Goal: Find specific page/section: Find specific page/section

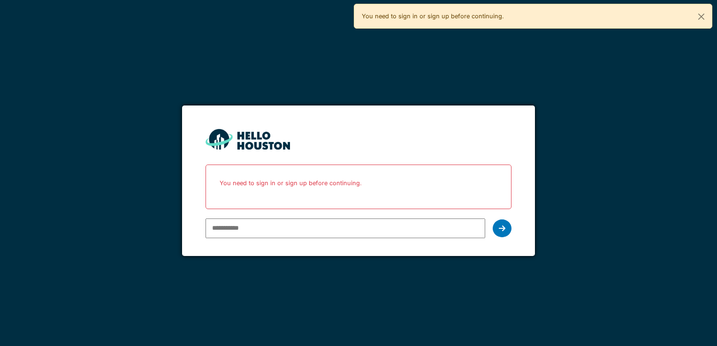
type input "**********"
click at [499, 228] on icon at bounding box center [502, 229] width 7 height 8
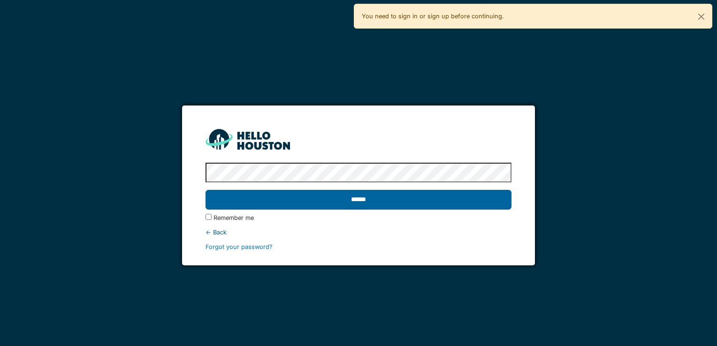
click at [398, 192] on input "******" at bounding box center [357, 200] width 305 height 20
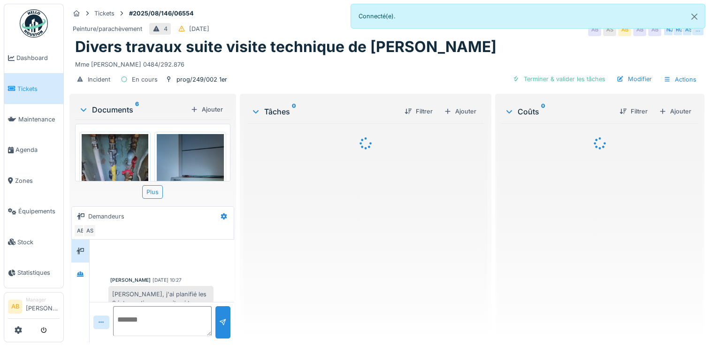
scroll to position [280, 0]
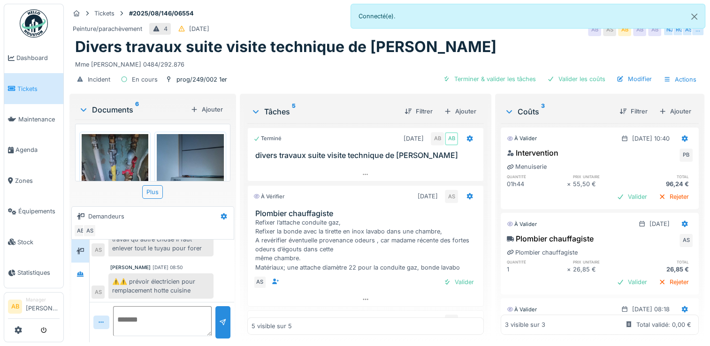
click at [116, 107] on div "Documents 6" at bounding box center [133, 109] width 108 height 11
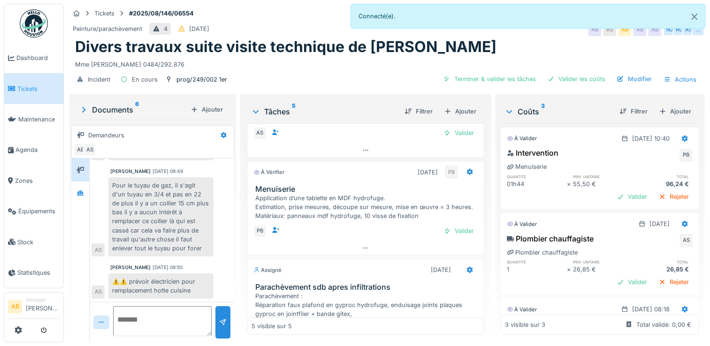
scroll to position [148, 0]
click at [83, 192] on div at bounding box center [80, 192] width 14 height 15
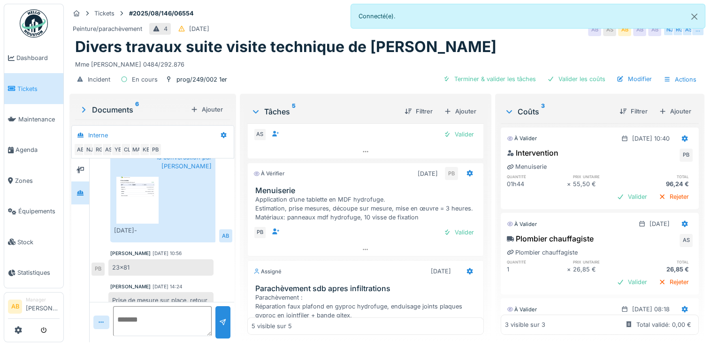
scroll to position [110, 0]
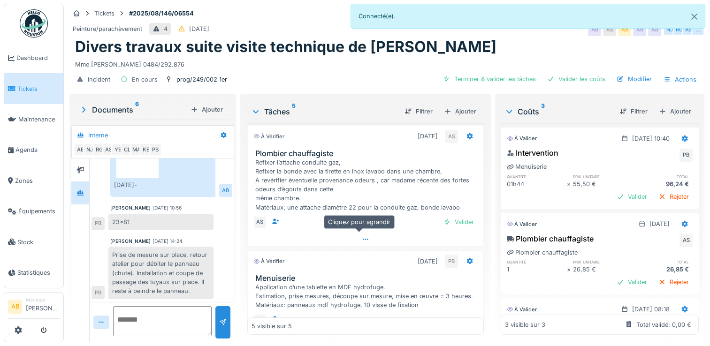
click at [348, 233] on div at bounding box center [365, 240] width 235 height 14
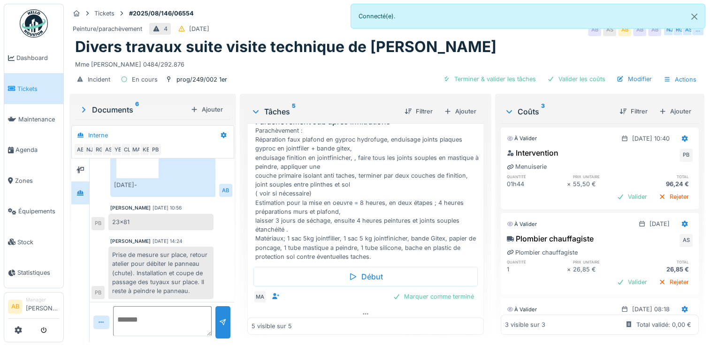
scroll to position [332, 0]
click at [346, 307] on div at bounding box center [365, 314] width 235 height 14
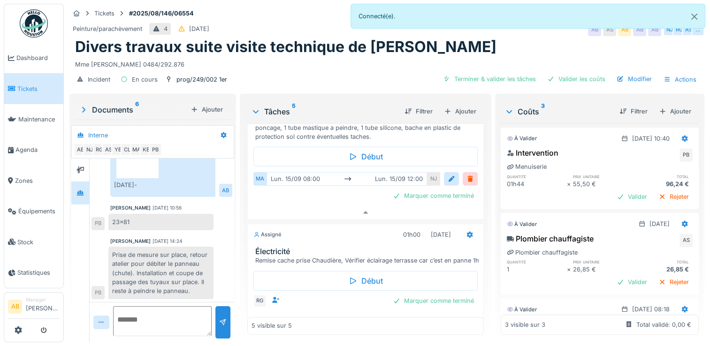
scroll to position [469, 0]
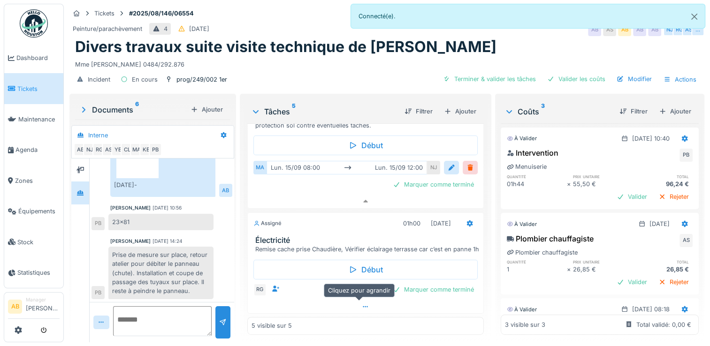
click at [362, 304] on icon at bounding box center [366, 307] width 8 height 6
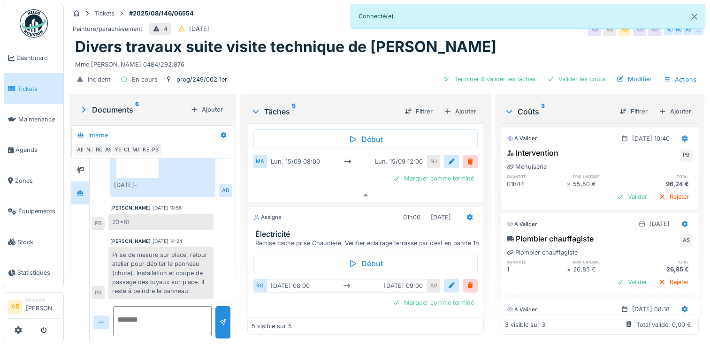
scroll to position [488, 0]
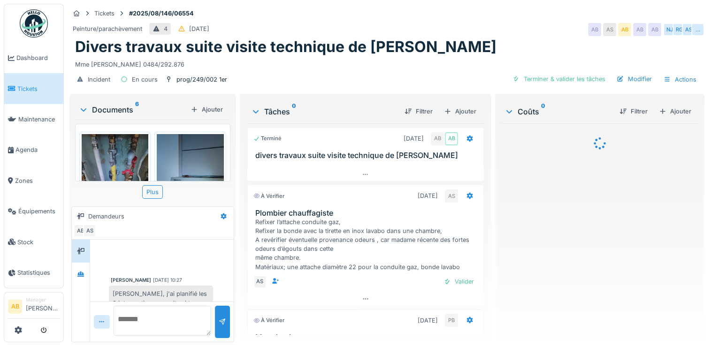
scroll to position [280, 0]
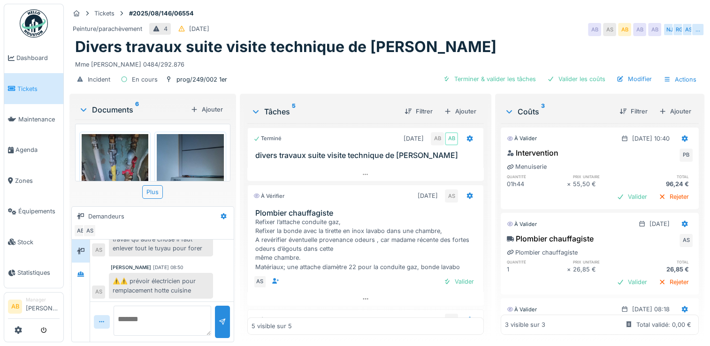
drag, startPoint x: 412, startPoint y: 344, endPoint x: 402, endPoint y: 309, distance: 37.0
click at [402, 309] on div "Tâches 5 Filtrer Ajouter Terminé [DATE] AB AB divers travaux suite visite techn…" at bounding box center [365, 219] width 251 height 250
